Goal: Transaction & Acquisition: Download file/media

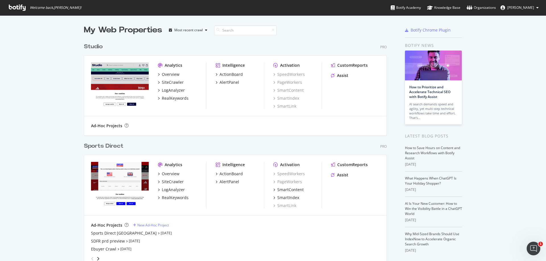
click at [93, 145] on div "Sports Direct" at bounding box center [103, 146] width 39 height 8
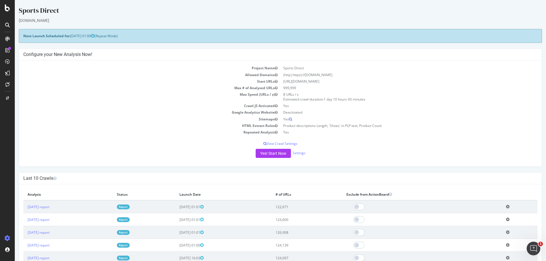
click at [9, 24] on icon at bounding box center [7, 25] width 5 height 5
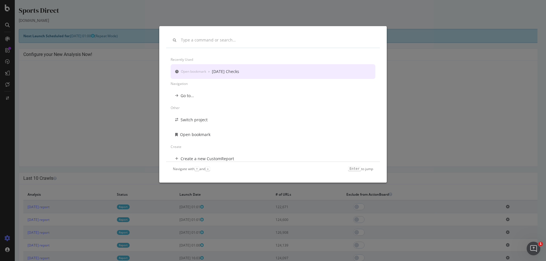
click at [0, 0] on div "Open bookmark › [DATE] Checks" at bounding box center [0, 0] width 0 height 0
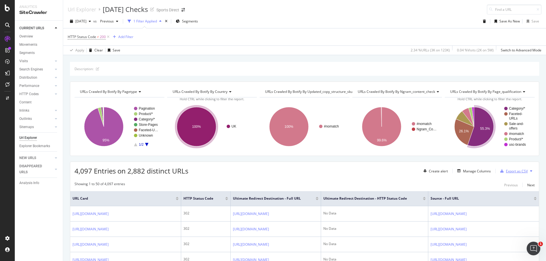
click at [506, 170] on div "Export as CSV" at bounding box center [517, 171] width 22 height 5
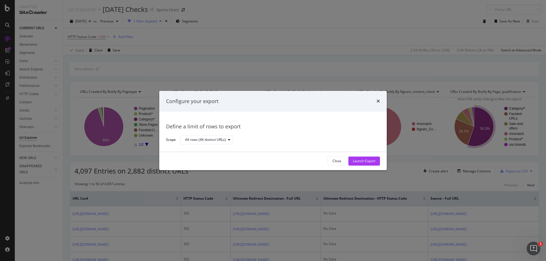
click at [367, 161] on div "Launch Export" at bounding box center [364, 161] width 22 height 5
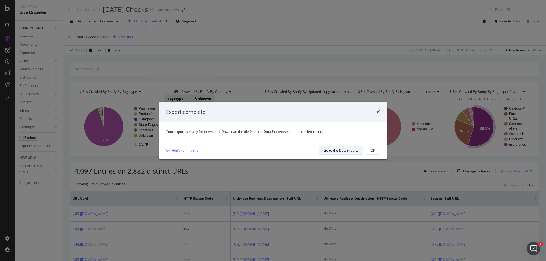
click at [338, 152] on div "Go to the DataExports" at bounding box center [340, 150] width 35 height 5
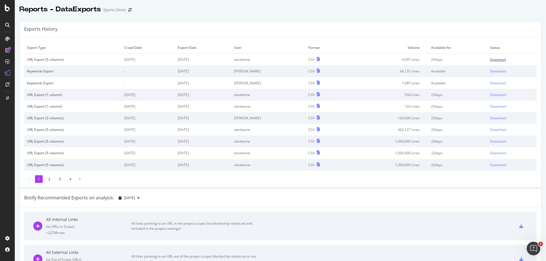
click at [490, 59] on div "Download" at bounding box center [498, 59] width 16 height 5
